Goal: Information Seeking & Learning: Learn about a topic

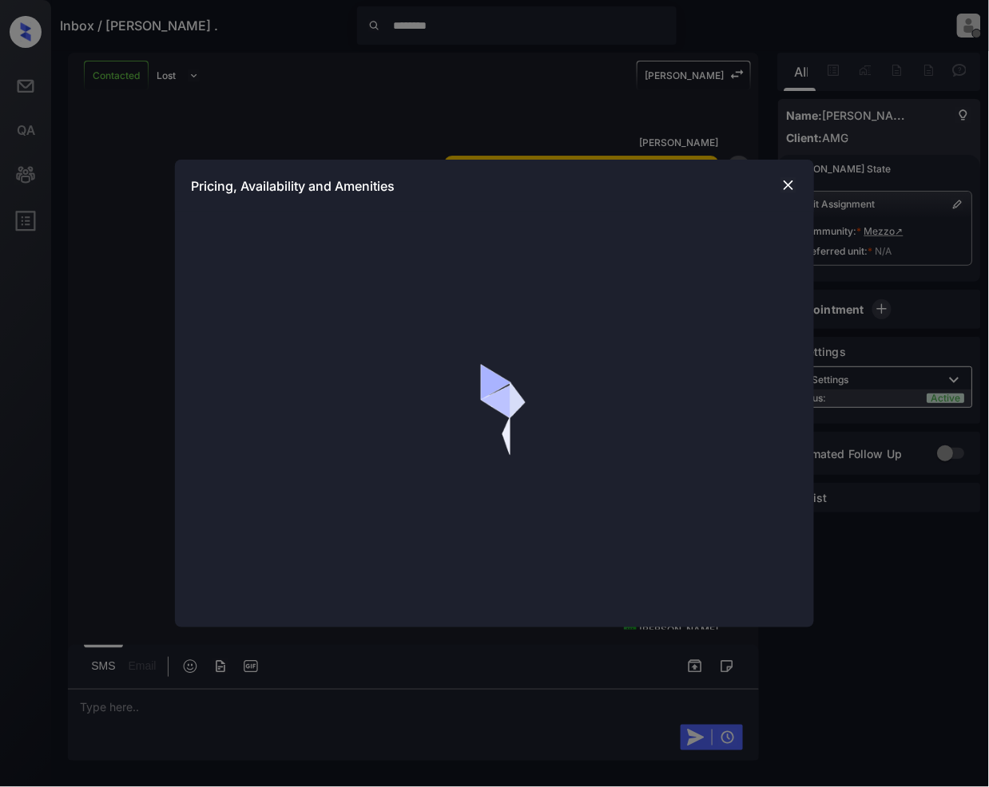
scroll to position [4054, 0]
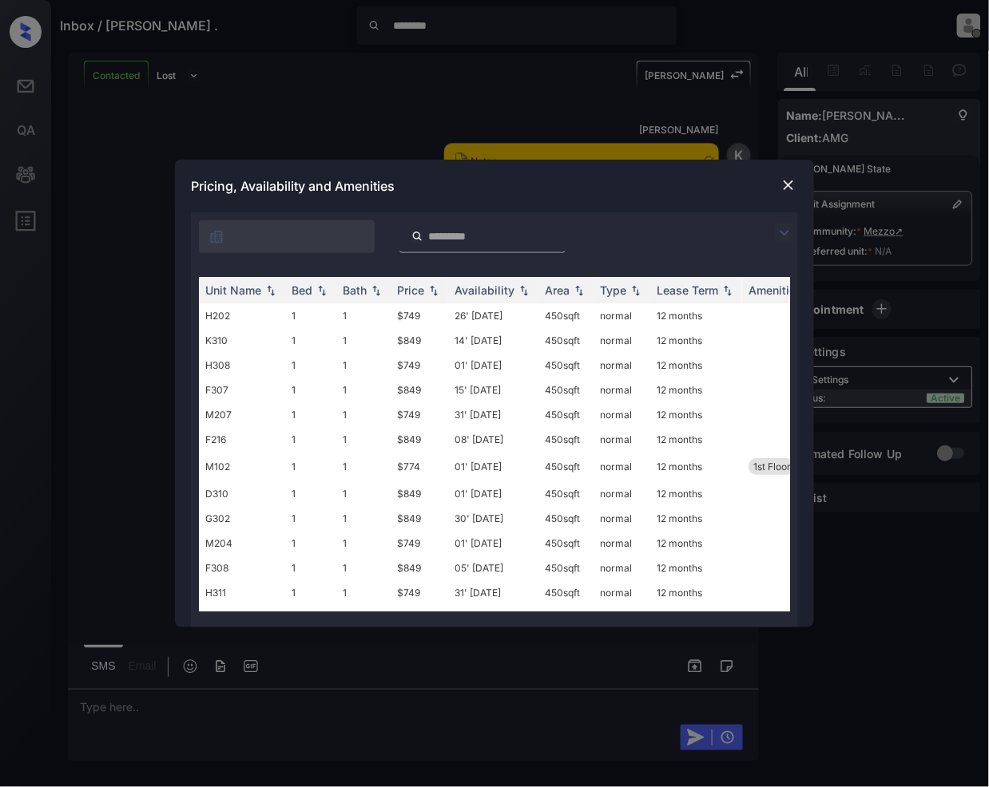
click at [783, 224] on img at bounding box center [784, 233] width 19 height 19
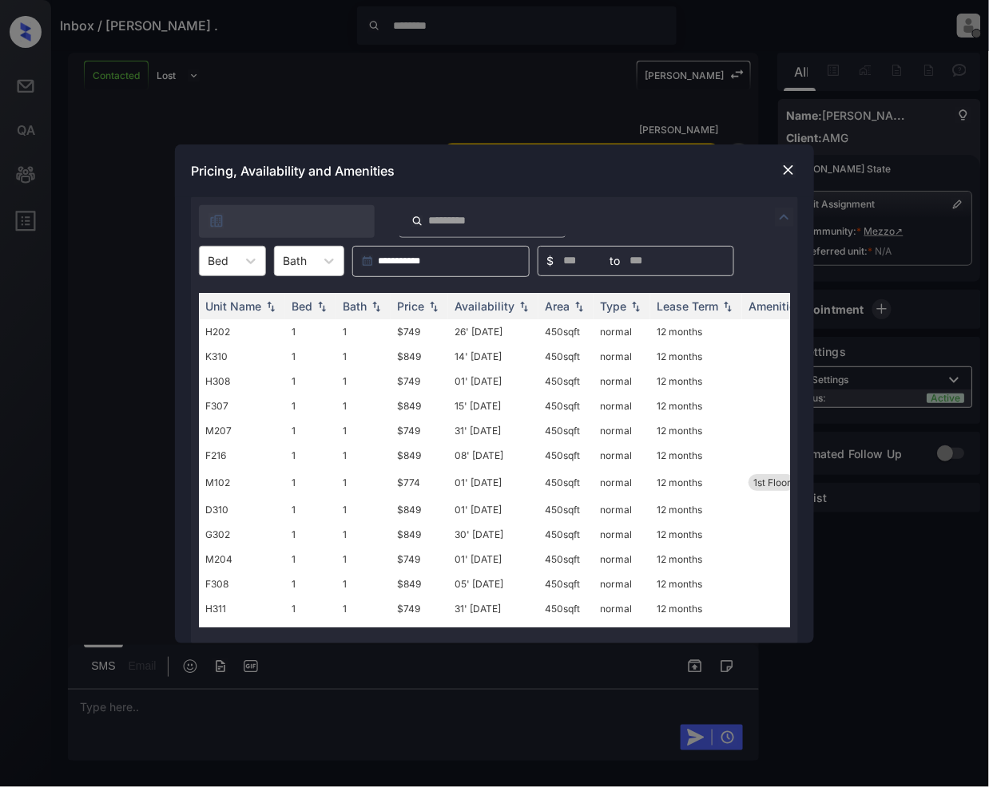
click at [220, 256] on div at bounding box center [218, 260] width 21 height 17
click at [208, 295] on div "0" at bounding box center [232, 300] width 67 height 29
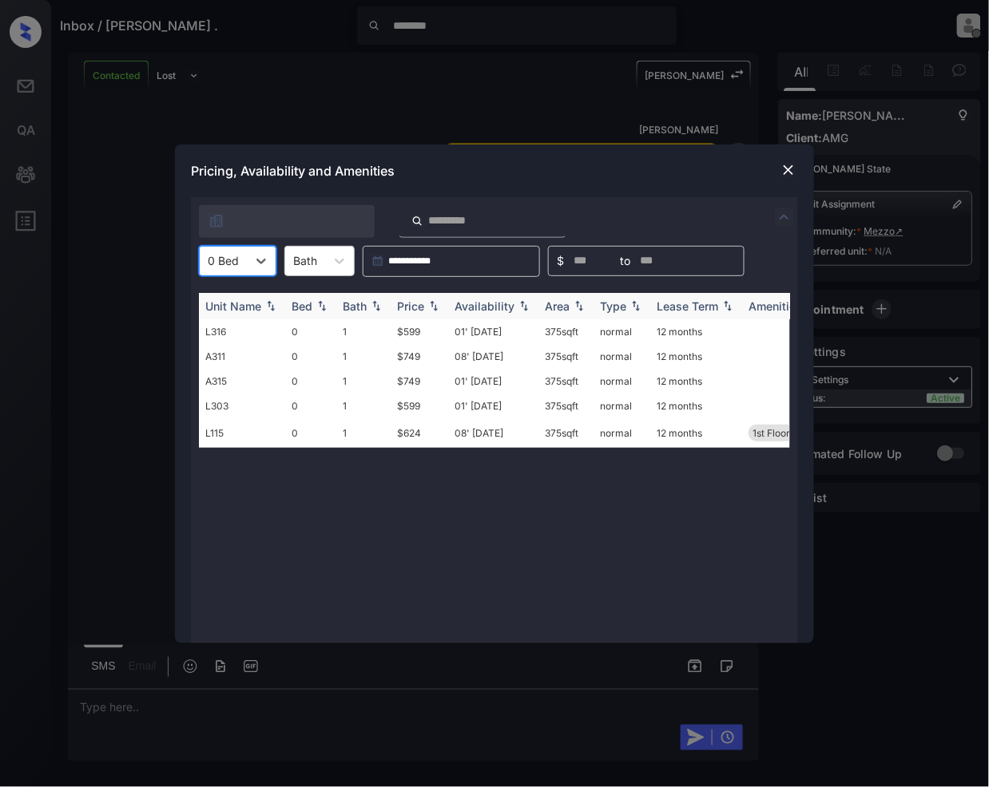
click at [436, 301] on img at bounding box center [434, 305] width 16 height 11
click at [402, 385] on td "$624" at bounding box center [419, 384] width 57 height 30
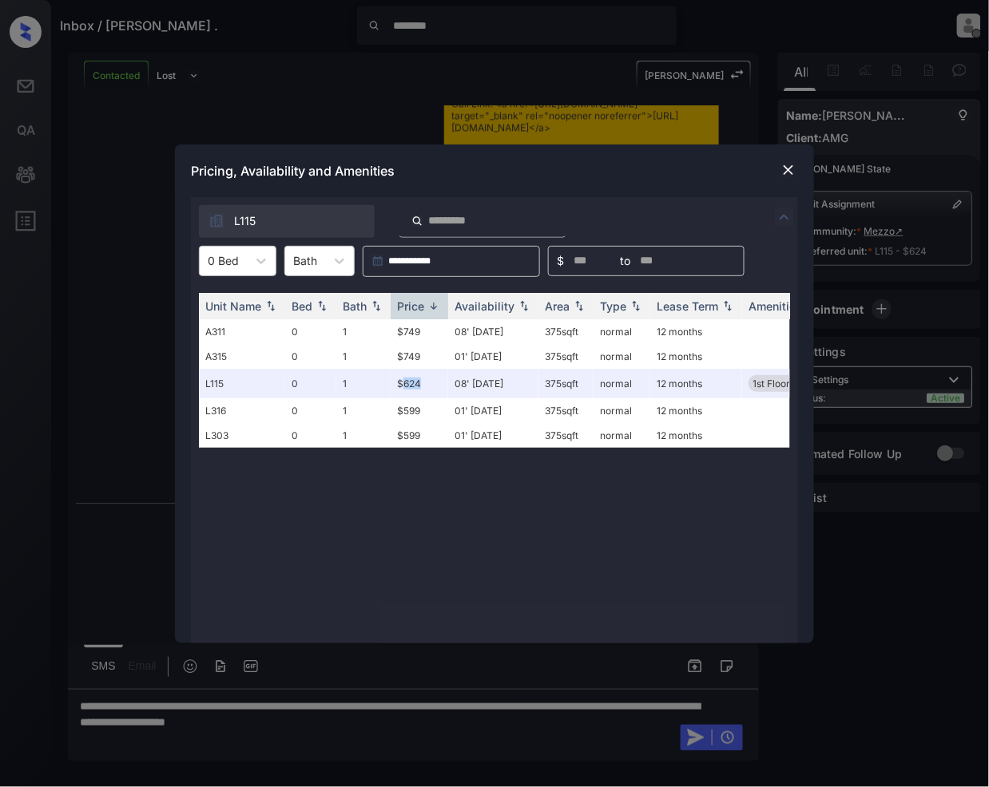
scroll to position [4159, 0]
click at [409, 732] on div "**********" at bounding box center [494, 393] width 989 height 787
click at [783, 169] on img at bounding box center [788, 170] width 16 height 16
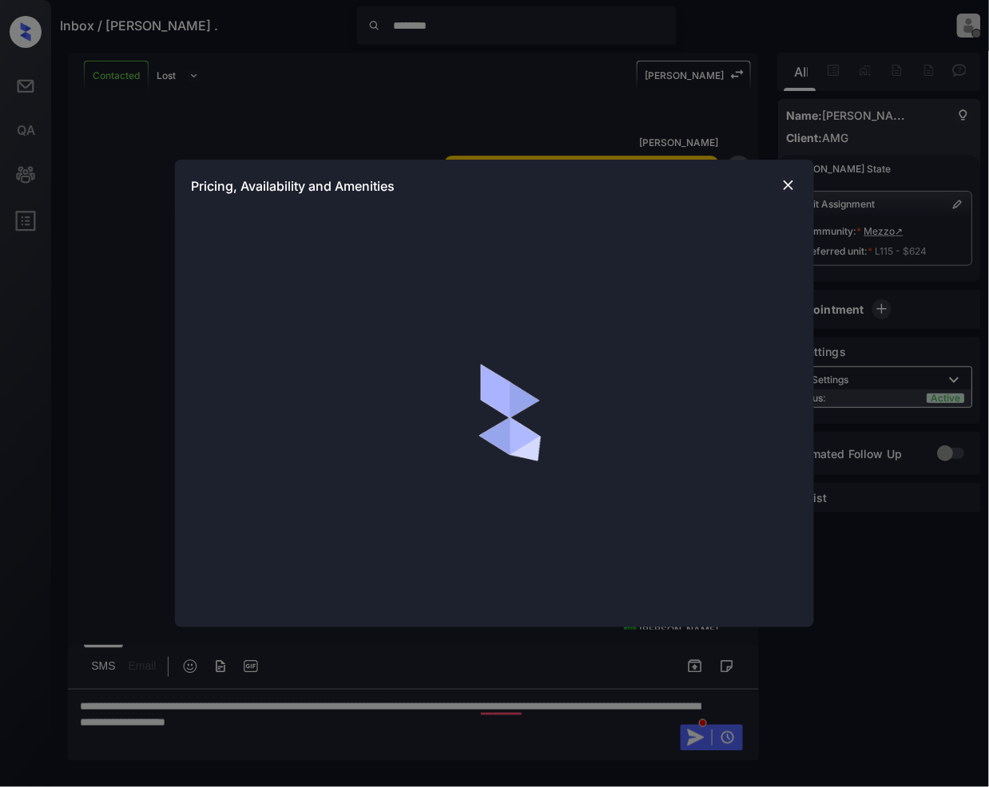
scroll to position [4159, 0]
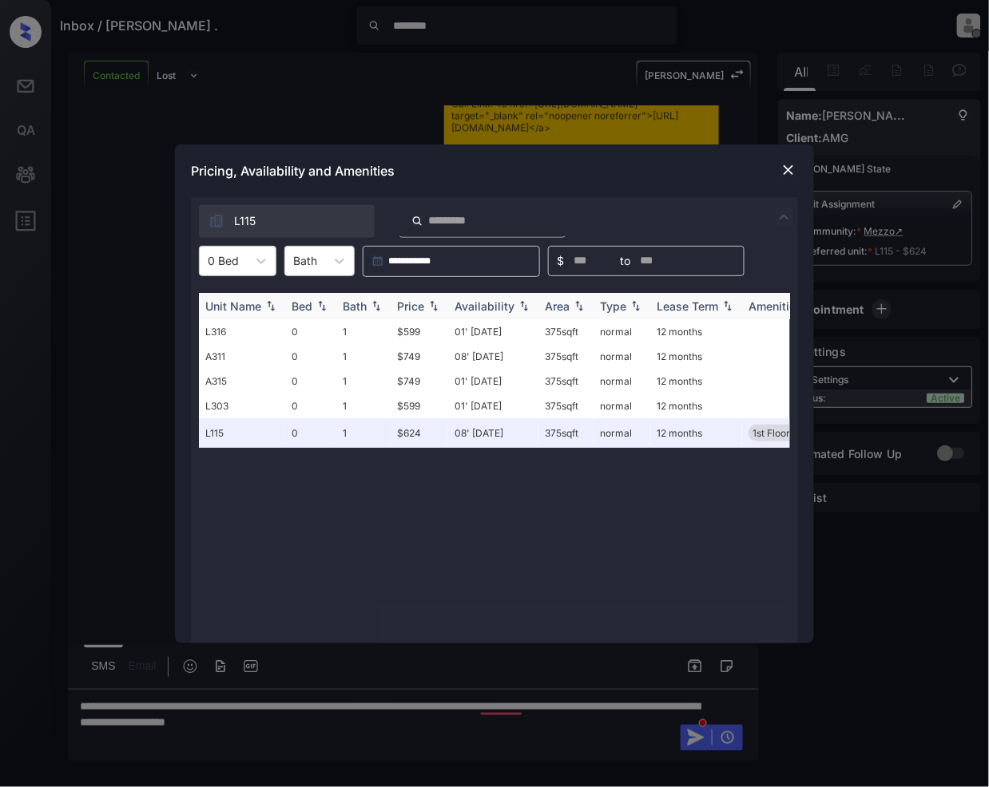
click at [435, 307] on img at bounding box center [434, 305] width 16 height 11
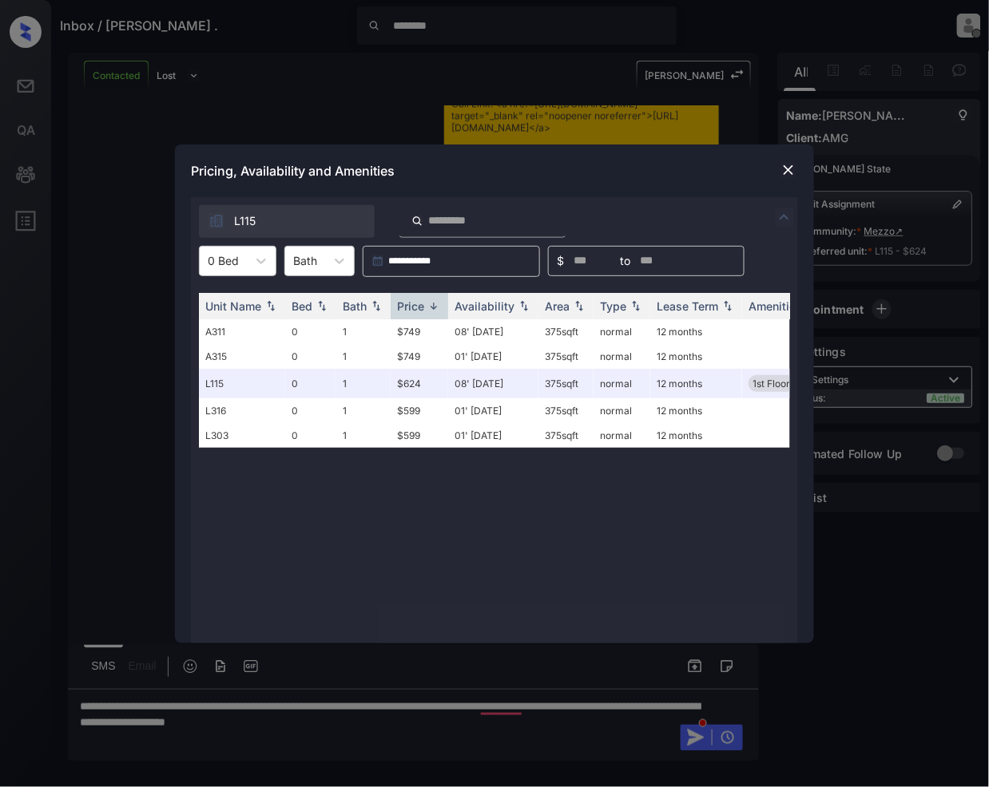
click at [787, 169] on img at bounding box center [788, 170] width 16 height 16
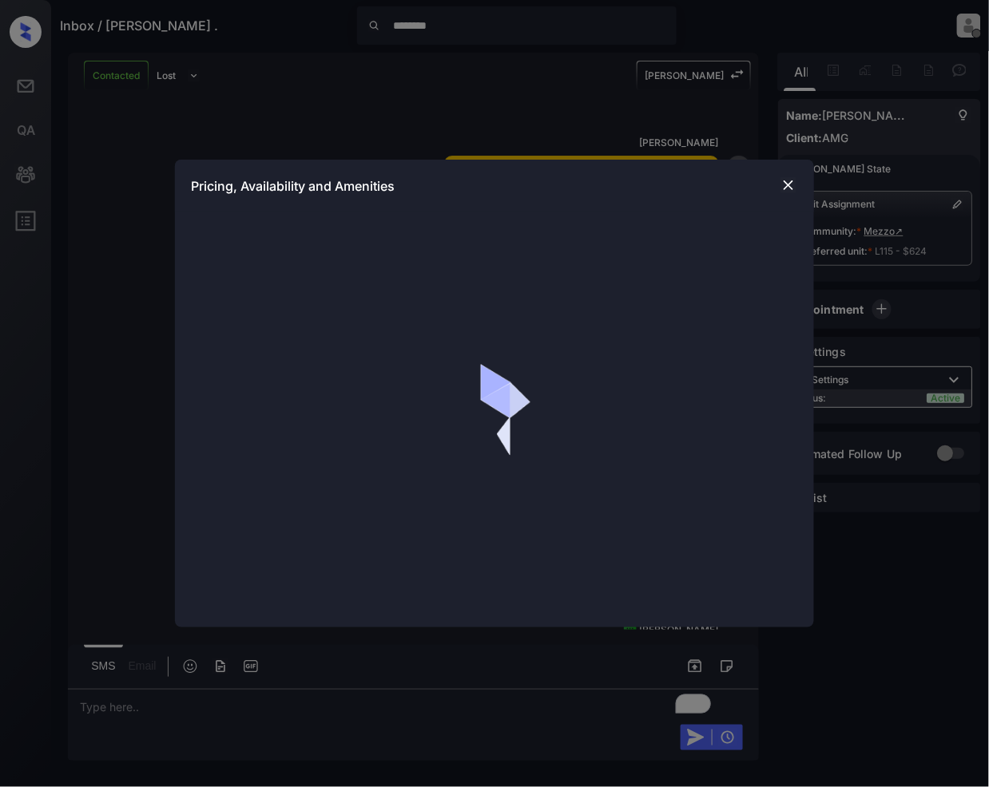
scroll to position [4159, 0]
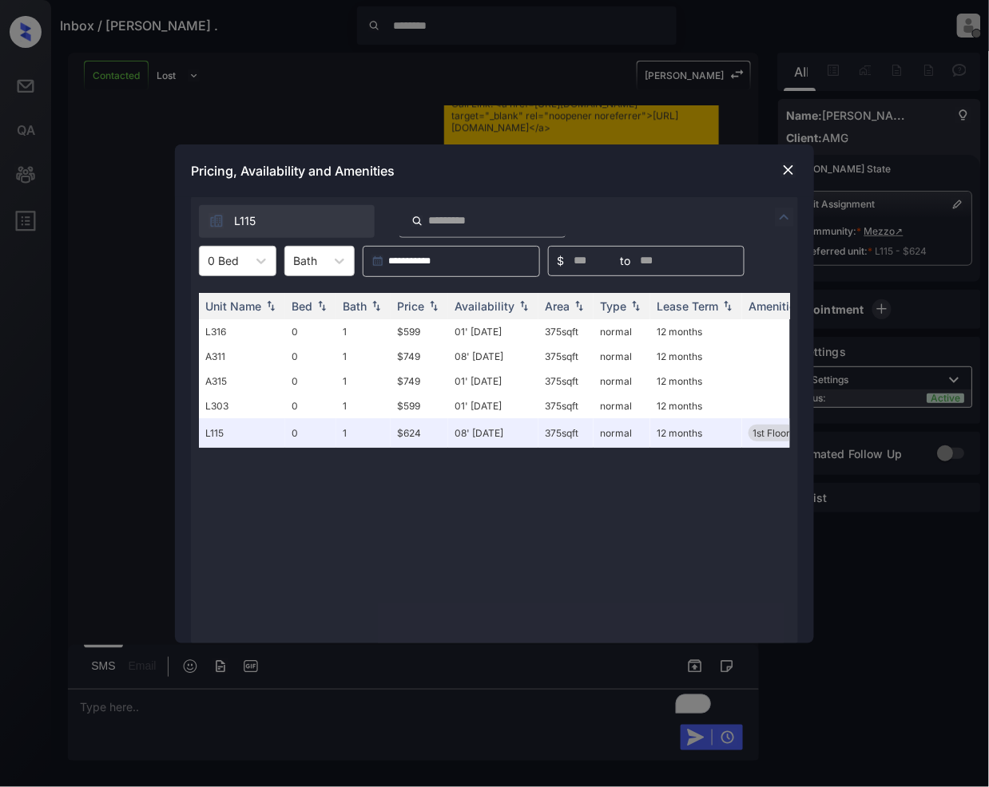
click at [784, 171] on img at bounding box center [788, 170] width 16 height 16
